Goal: Find specific page/section: Find specific page/section

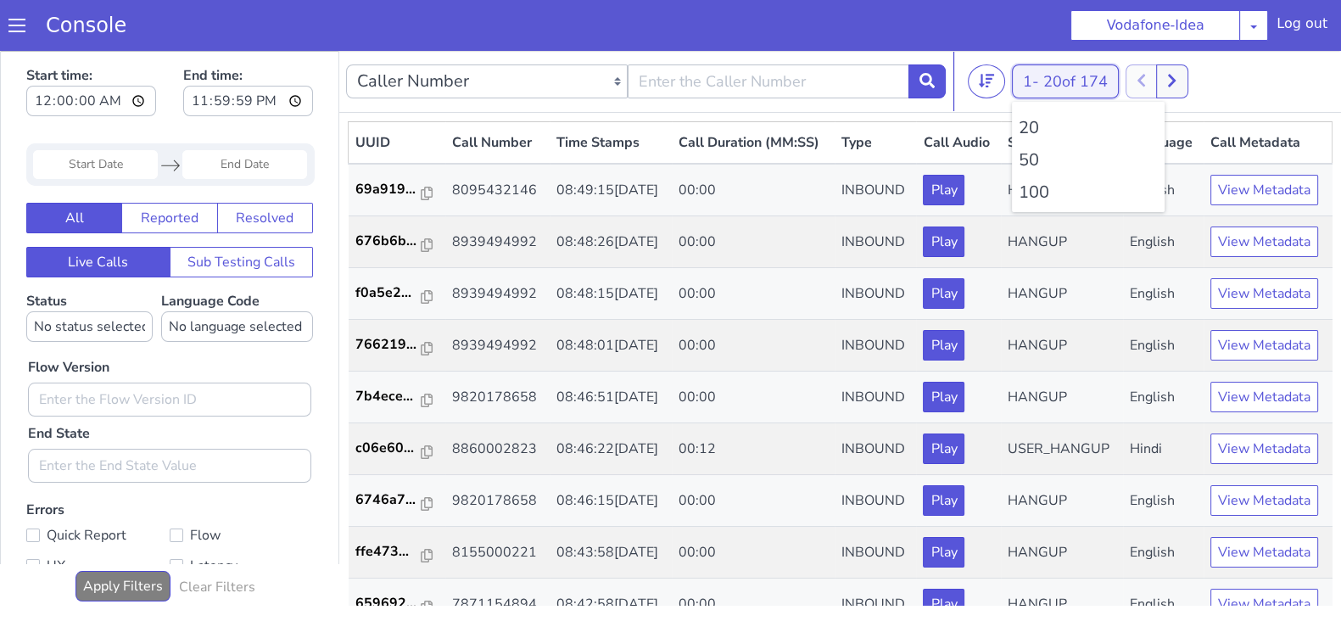
click at [1023, 71] on button "1 - 20 of 174" at bounding box center [1065, 81] width 107 height 34
click at [1024, 204] on ul "20 50 100" at bounding box center [1088, 157] width 153 height 110
click at [1024, 193] on li "100" at bounding box center [1088, 192] width 139 height 25
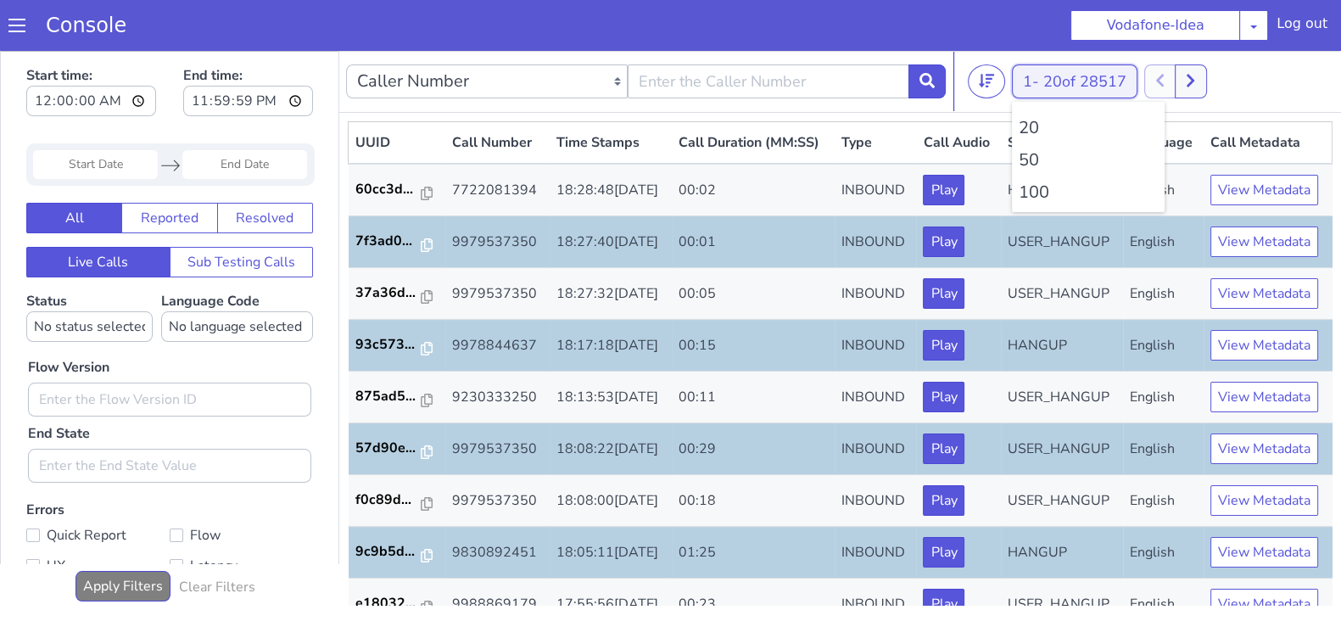
click at [1034, 82] on button "1 - 20 of 28517" at bounding box center [1075, 81] width 126 height 34
click at [1034, 192] on li "100" at bounding box center [1088, 192] width 139 height 25
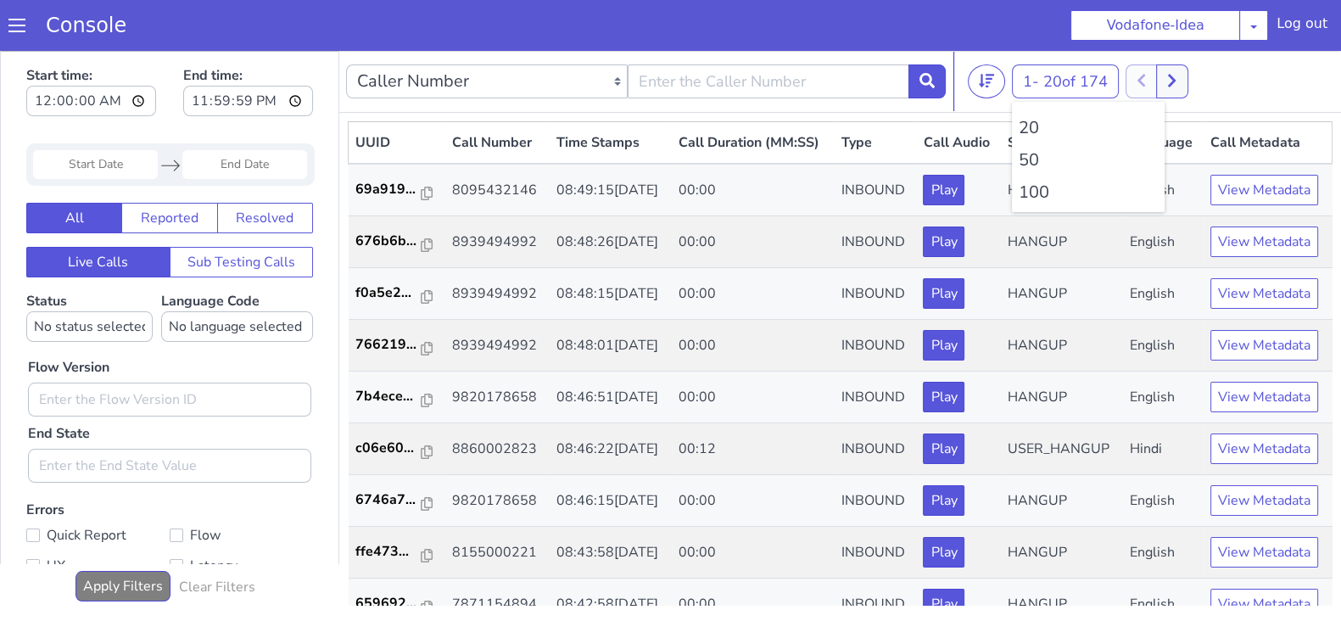
click at [1034, 192] on li "100" at bounding box center [1088, 192] width 139 height 25
click at [1052, 188] on li "100" at bounding box center [1088, 192] width 139 height 25
click at [1176, 78] on icon at bounding box center [1171, 80] width 9 height 15
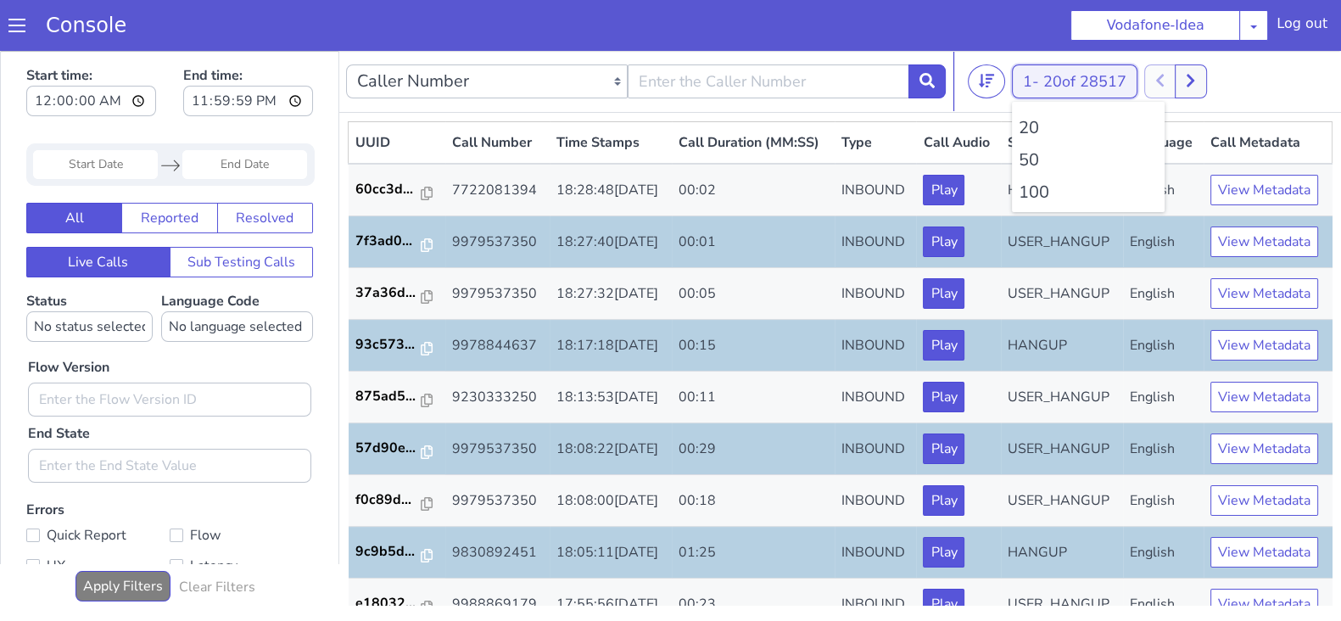
click at [1036, 84] on button "1 - 20 of 28517" at bounding box center [1075, 81] width 126 height 34
click at [1030, 188] on li "100" at bounding box center [1088, 192] width 139 height 25
click at [1215, 73] on button at bounding box center [1199, 81] width 31 height 34
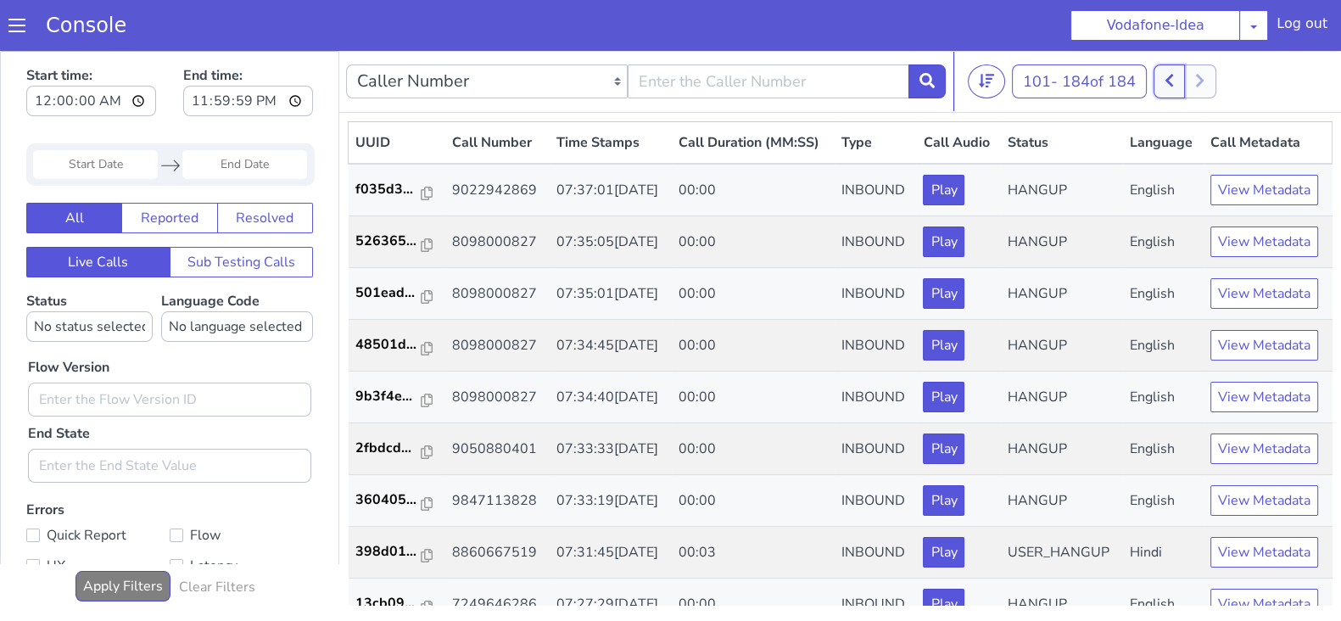
click at [1180, 74] on button at bounding box center [1168, 81] width 31 height 34
click at [1187, 70] on button at bounding box center [1180, 81] width 31 height 34
click at [1172, 78] on icon at bounding box center [1169, 81] width 8 height 13
click at [1197, 87] on button at bounding box center [1180, 81] width 31 height 34
click at [1165, 79] on button at bounding box center [1168, 81] width 31 height 34
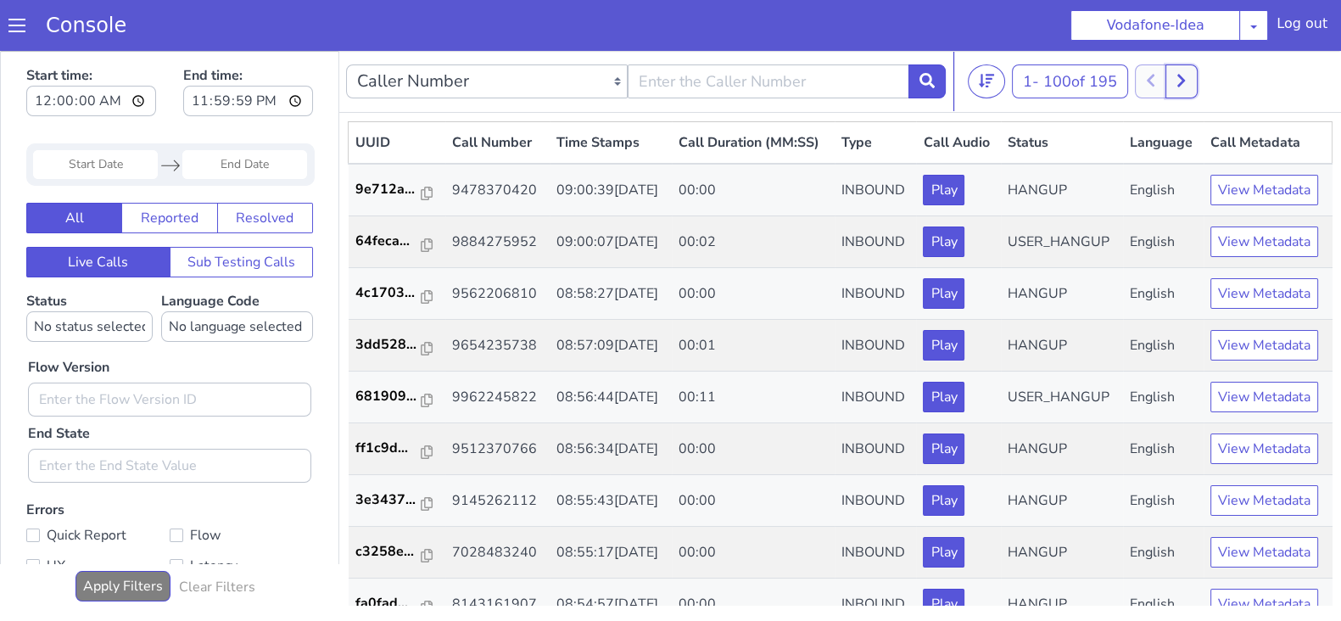
click at [1185, 80] on icon at bounding box center [1180, 80] width 9 height 15
click at [1173, 78] on icon at bounding box center [1169, 81] width 8 height 13
click at [1186, 74] on icon at bounding box center [1180, 80] width 9 height 15
click at [1170, 82] on icon at bounding box center [1168, 80] width 9 height 15
click at [1197, 81] on button at bounding box center [1180, 81] width 31 height 34
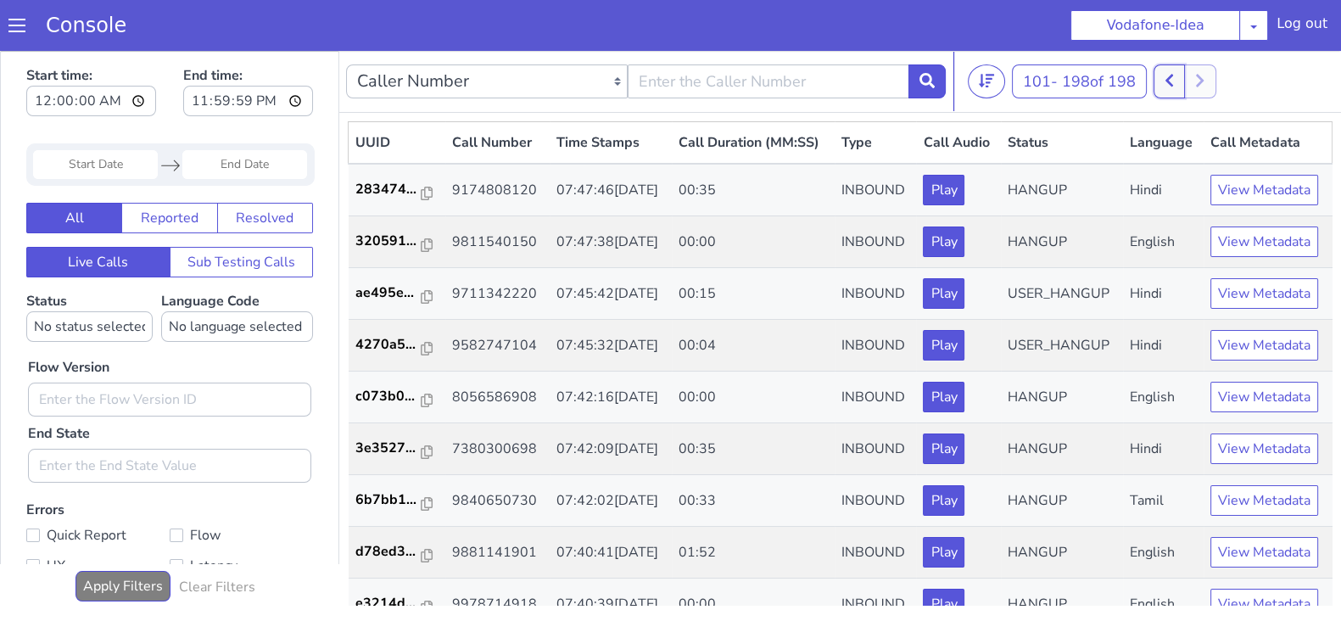
click at [1170, 85] on icon at bounding box center [1168, 80] width 9 height 15
drag, startPoint x: 1188, startPoint y: 89, endPoint x: 1180, endPoint y: 84, distance: 9.2
click at [1188, 88] on button at bounding box center [1180, 81] width 31 height 34
click at [1168, 83] on icon at bounding box center [1168, 80] width 9 height 15
click at [1186, 81] on icon at bounding box center [1180, 80] width 9 height 15
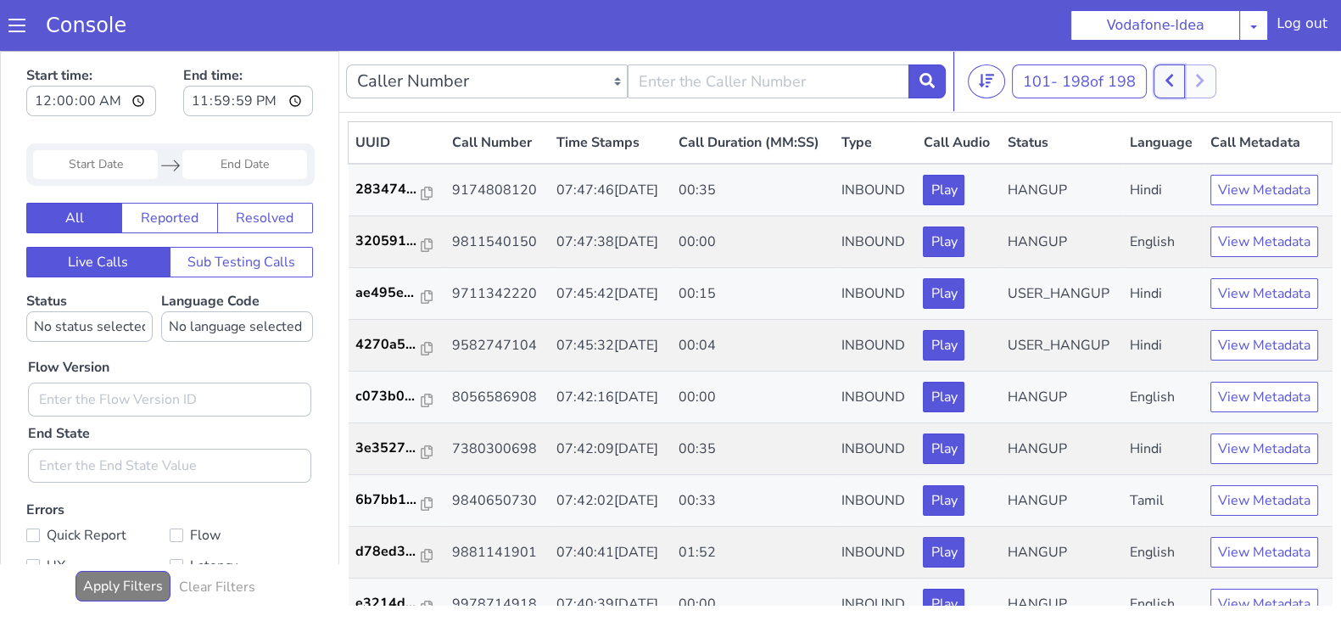
click at [1174, 80] on icon at bounding box center [1168, 80] width 9 height 15
drag, startPoint x: 1192, startPoint y: 83, endPoint x: 1179, endPoint y: 79, distance: 13.4
click at [1192, 82] on button at bounding box center [1180, 81] width 31 height 34
click at [1165, 77] on button at bounding box center [1168, 81] width 31 height 34
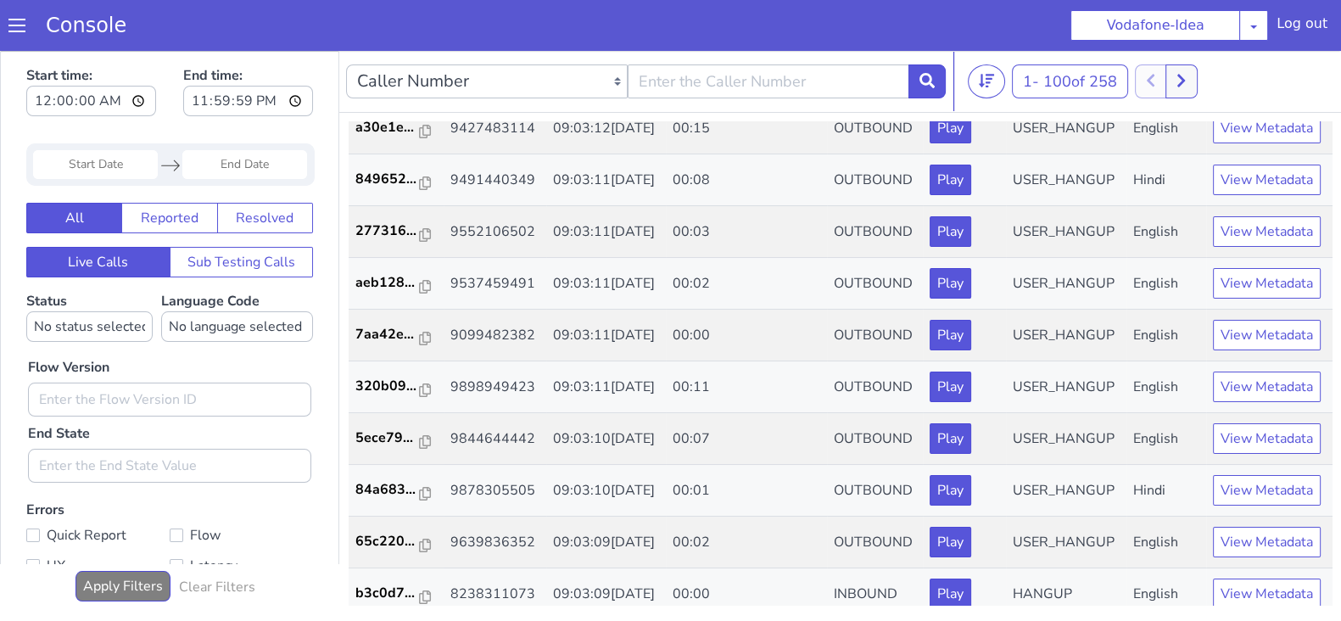
scroll to position [527, 0]
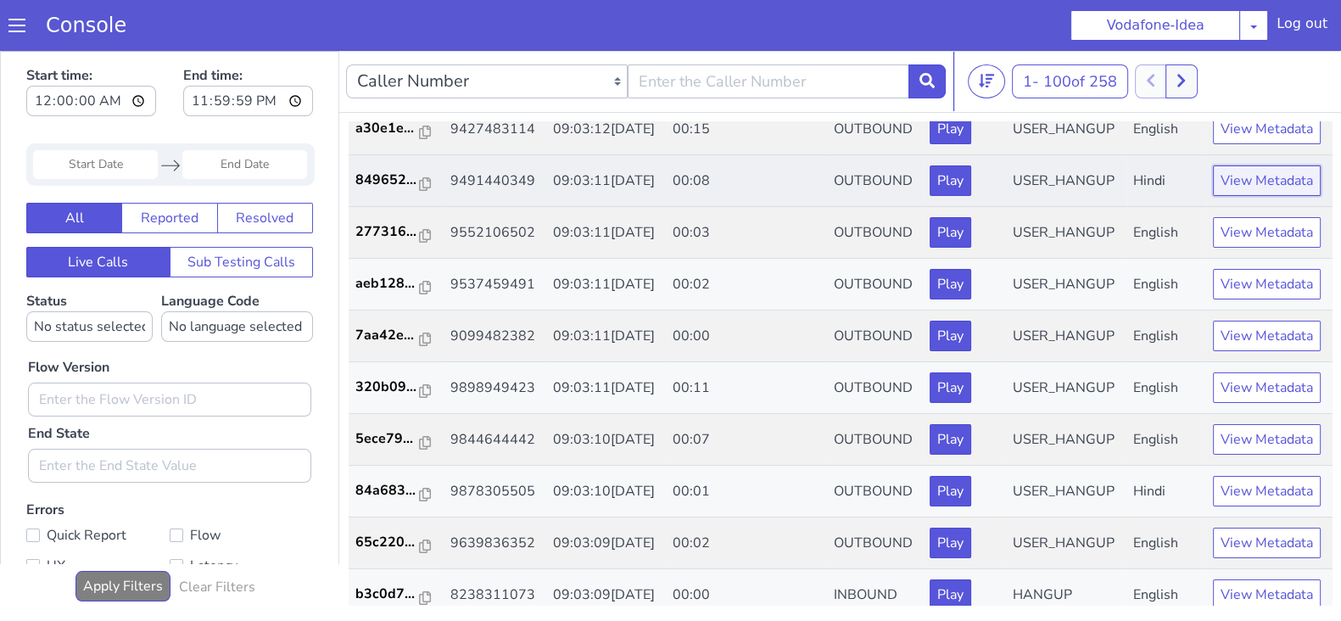
click at [1256, 196] on button "View Metadata" at bounding box center [1267, 180] width 108 height 31
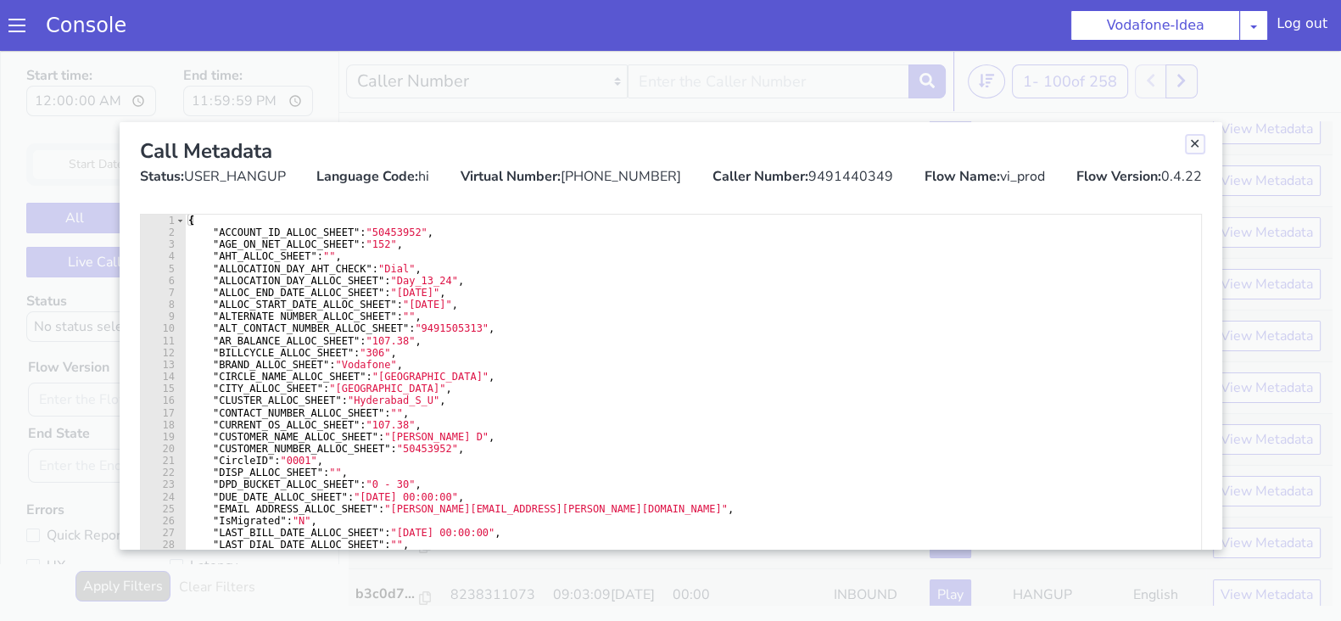
click at [1194, 146] on link "Close" at bounding box center [1194, 144] width 17 height 17
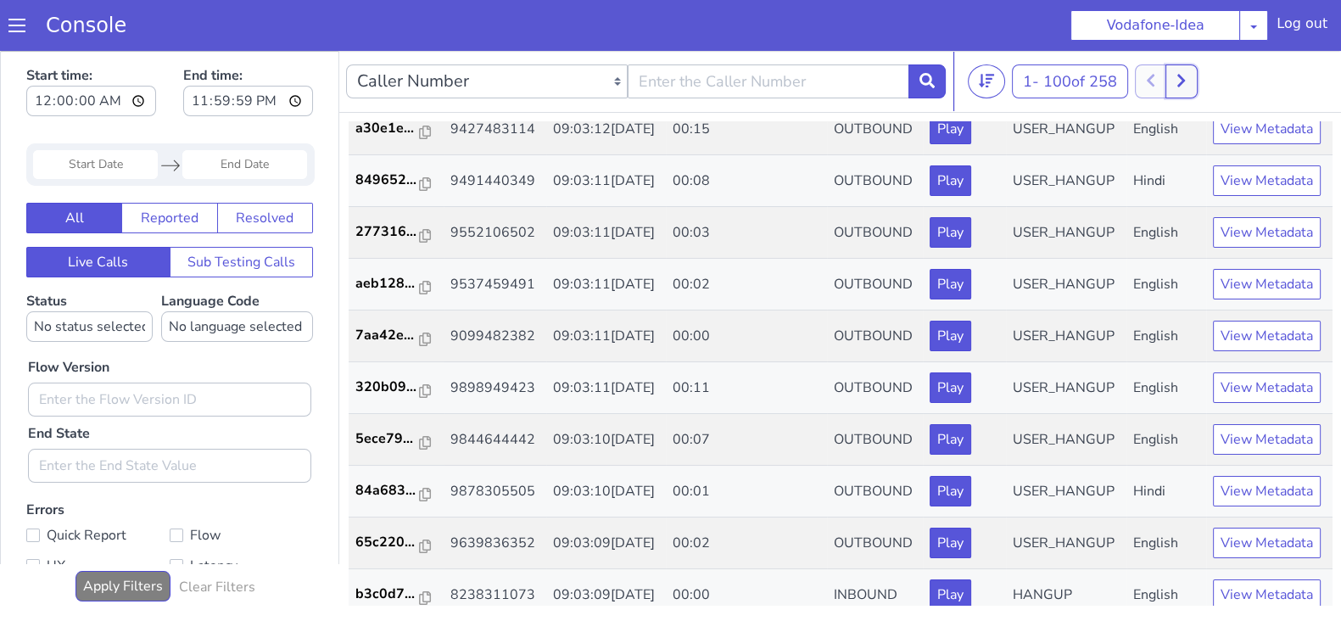
click at [1185, 80] on icon at bounding box center [1181, 81] width 8 height 13
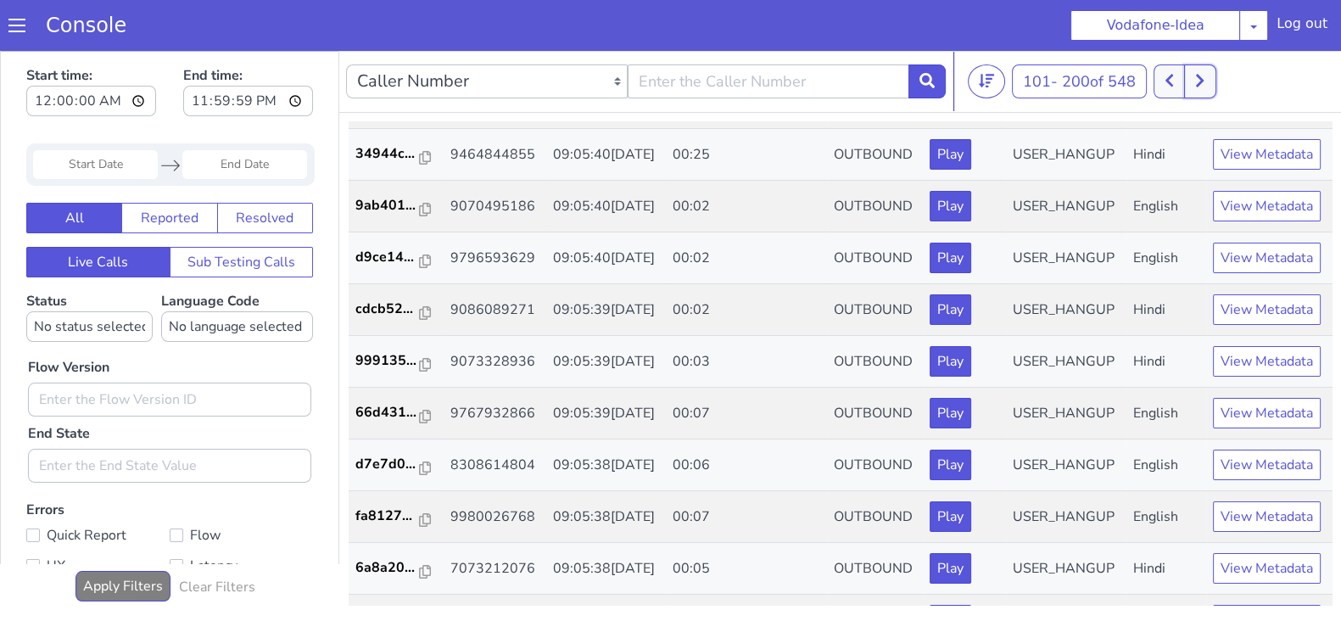
scroll to position [607, 0]
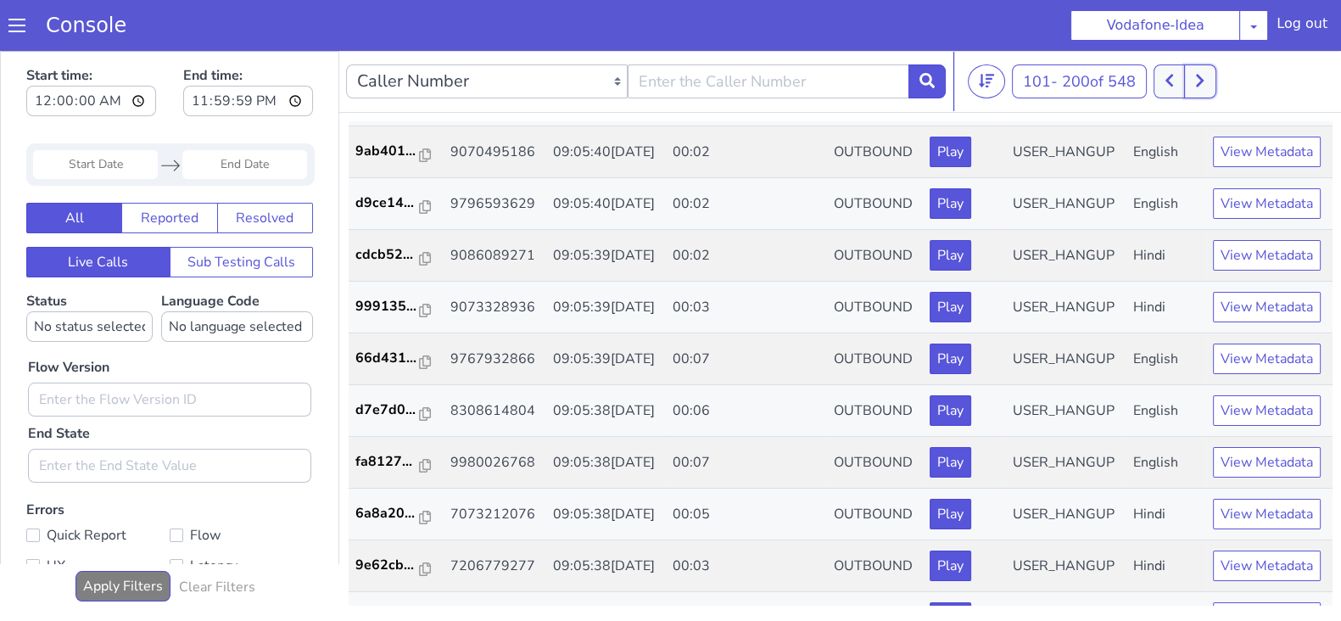
click at [1214, 77] on button at bounding box center [1199, 81] width 31 height 34
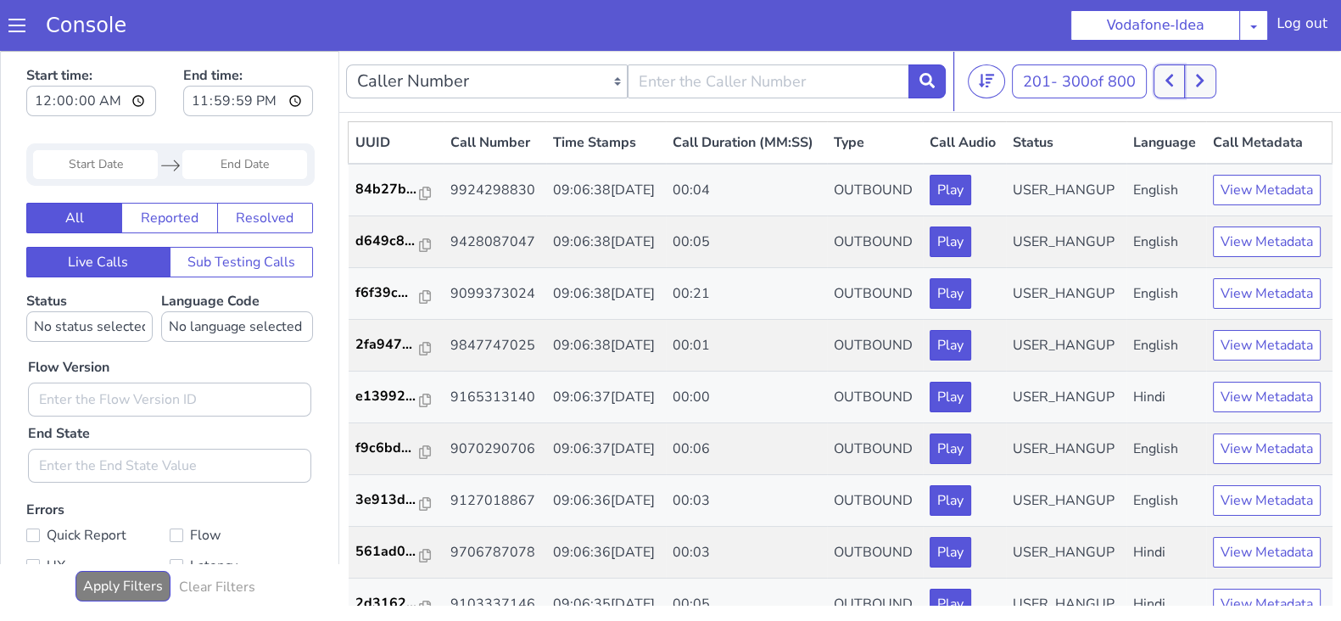
click at [1176, 87] on button at bounding box center [1168, 81] width 31 height 34
click at [1192, 82] on button at bounding box center [1199, 81] width 31 height 34
click at [1221, 82] on button at bounding box center [1208, 81] width 31 height 34
click at [1188, 78] on button at bounding box center [1178, 81] width 31 height 34
click at [1188, 80] on button at bounding box center [1178, 81] width 31 height 34
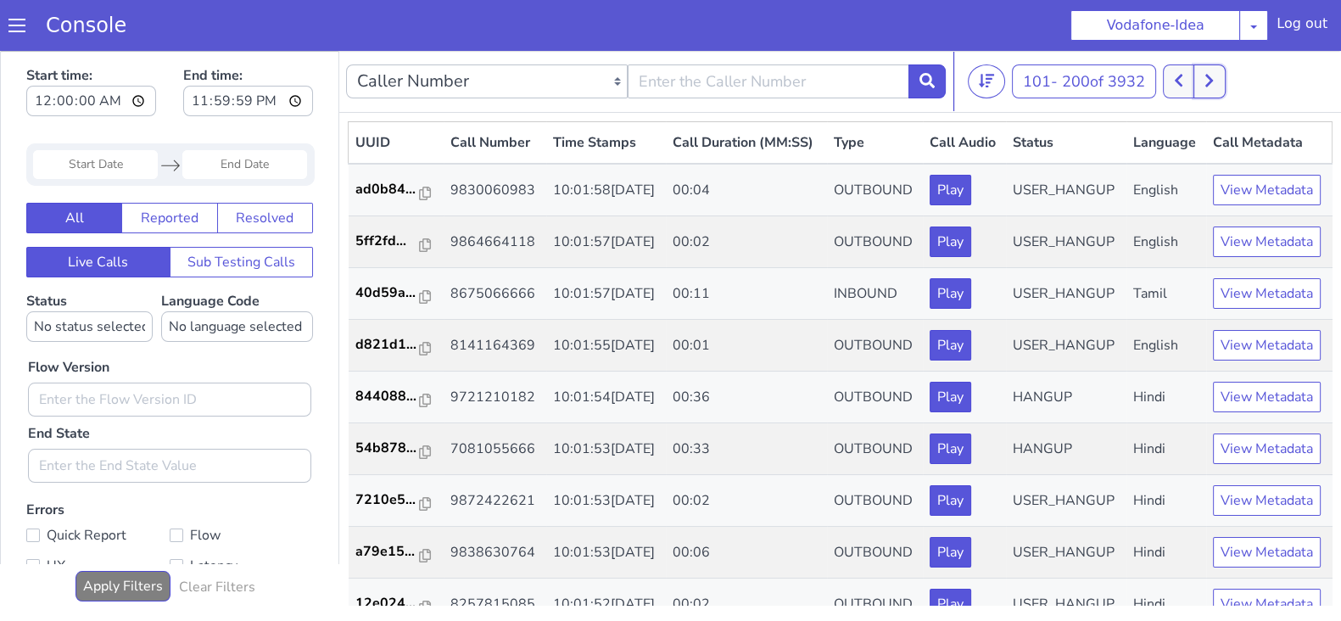
click at [1209, 82] on icon at bounding box center [1208, 80] width 9 height 15
